Goal: Find specific page/section: Find specific page/section

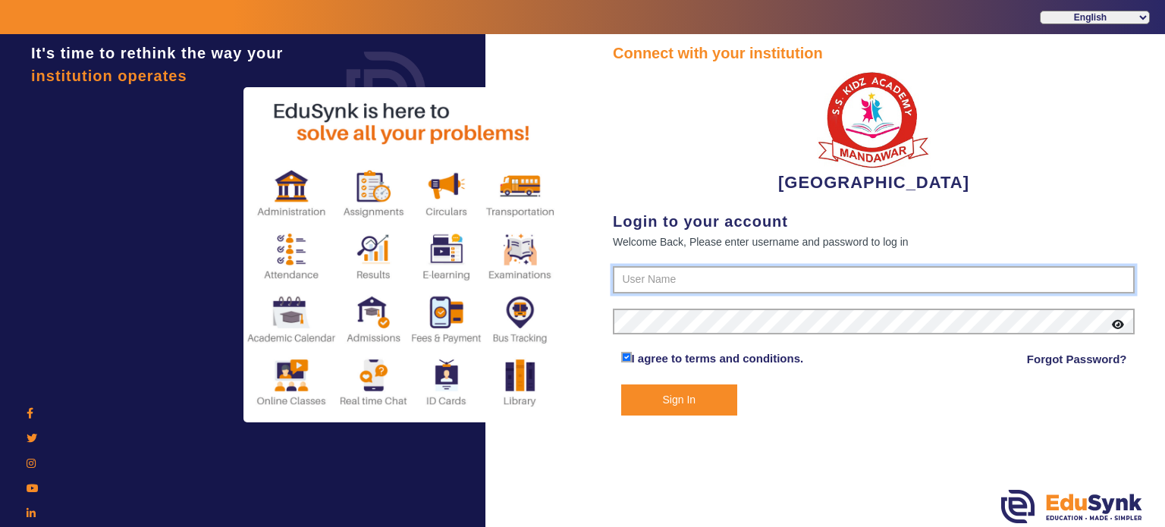
type input "9928895959"
click at [677, 391] on button "Sign In" at bounding box center [679, 399] width 117 height 31
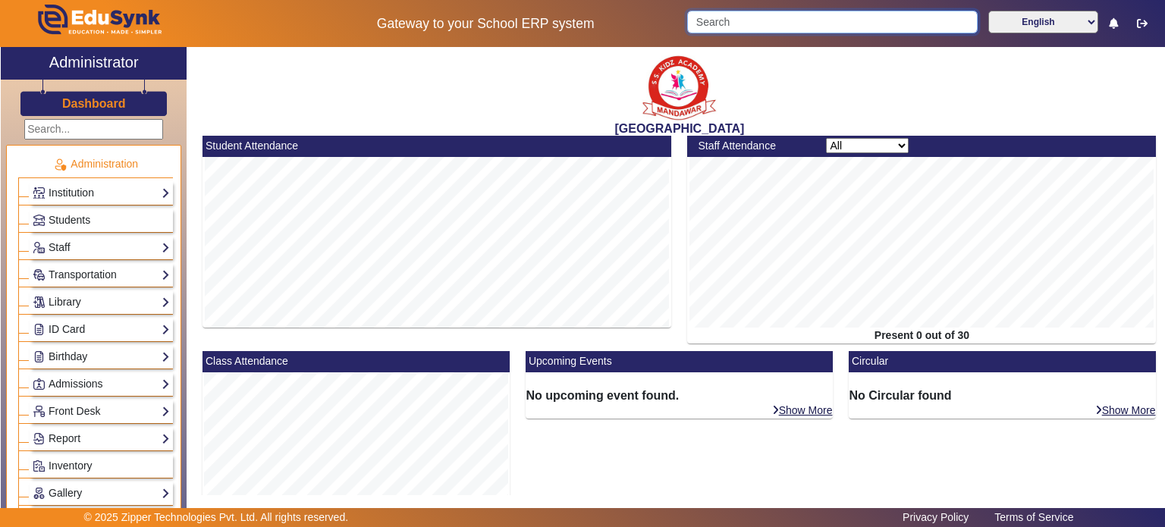
click at [777, 32] on input "Search" at bounding box center [832, 22] width 290 height 23
click at [777, 32] on input "ayaa" at bounding box center [831, 22] width 288 height 23
click at [777, 32] on input "[PERSON_NAME]" at bounding box center [831, 22] width 288 height 23
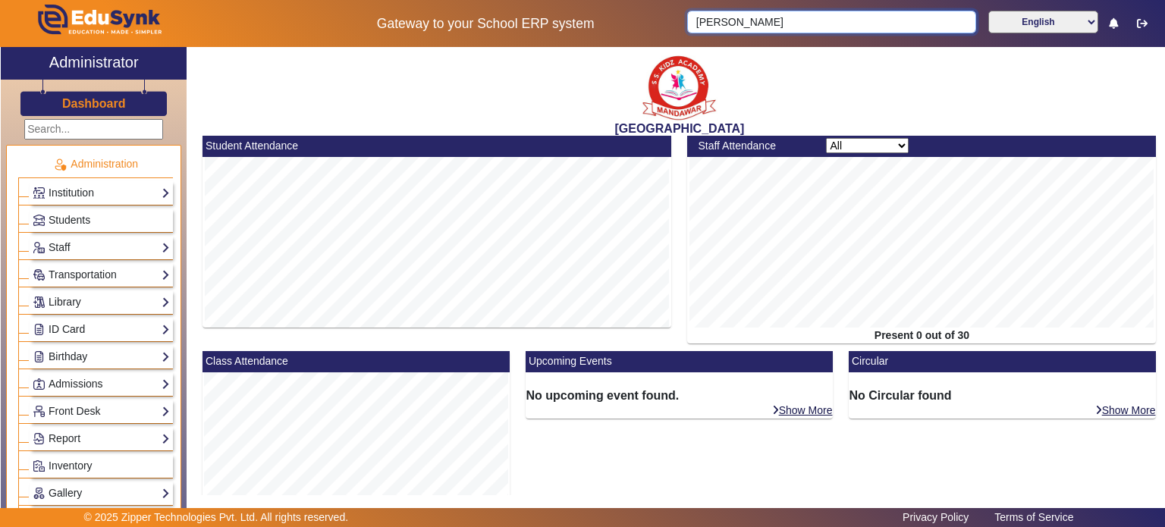
click at [777, 32] on input "[PERSON_NAME]" at bounding box center [831, 22] width 288 height 23
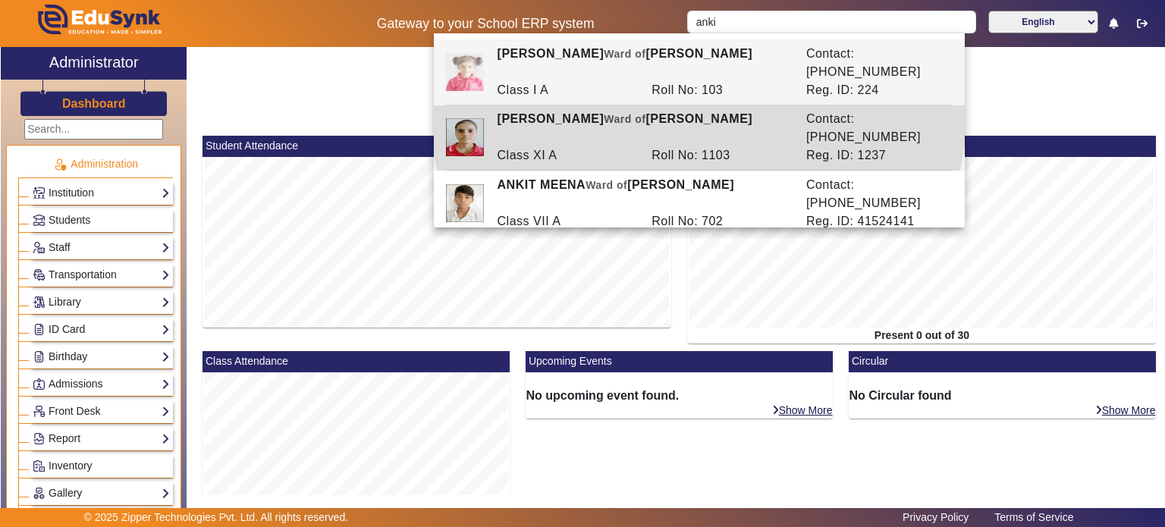
click at [698, 110] on div "[PERSON_NAME] [PERSON_NAME] of [PERSON_NAME]" at bounding box center [643, 128] width 309 height 36
type input "[PERSON_NAME]"
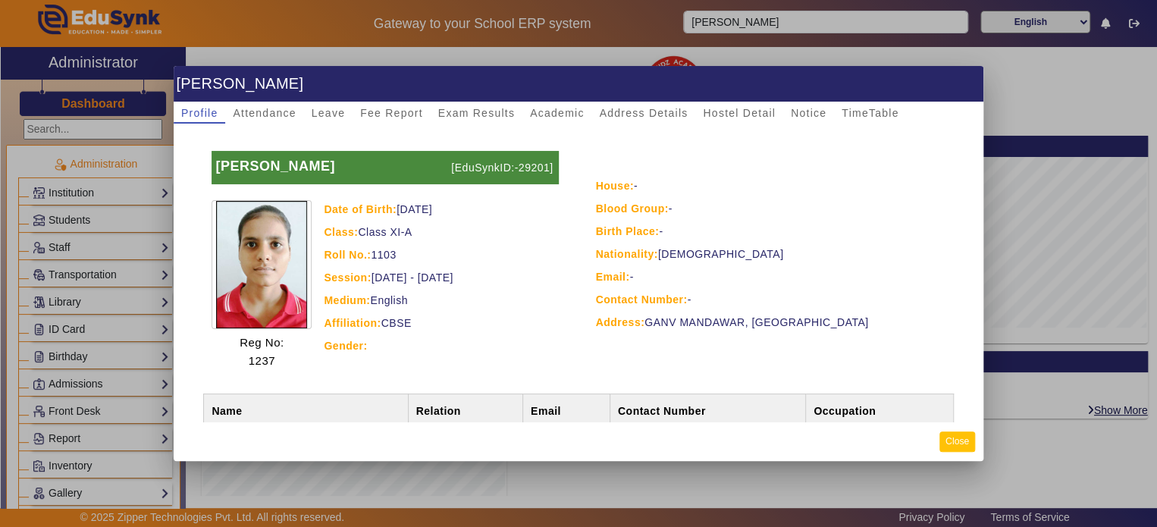
click at [961, 442] on button "Close" at bounding box center [957, 441] width 36 height 20
